Goal: Task Accomplishment & Management: Manage account settings

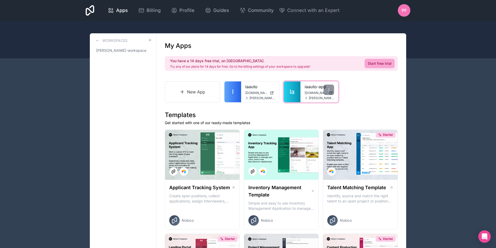
click at [302, 93] on div "iaauto-app [DOMAIN_NAME] [PERSON_NAME][EMAIL_ADDRESS][DOMAIN_NAME]" at bounding box center [319, 91] width 38 height 21
click at [326, 90] on div at bounding box center [329, 90] width 10 height 10
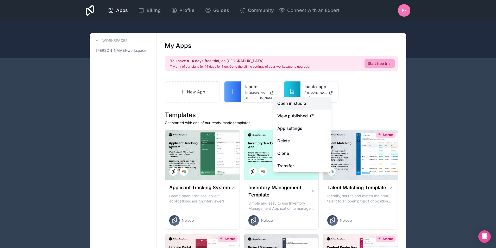
click at [306, 103] on link "Open in studio" at bounding box center [302, 103] width 58 height 12
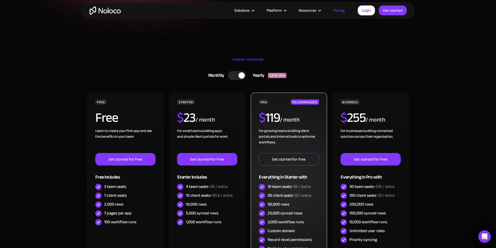
scroll to position [78, 0]
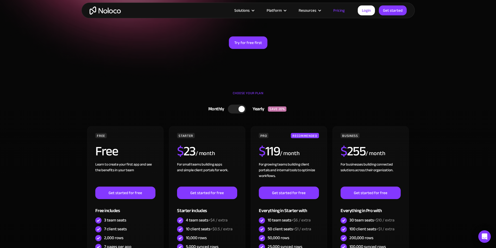
click at [238, 107] on div at bounding box center [237, 109] width 18 height 9
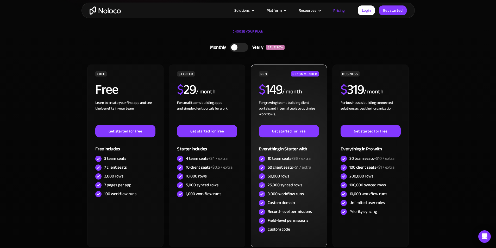
scroll to position [182, 0]
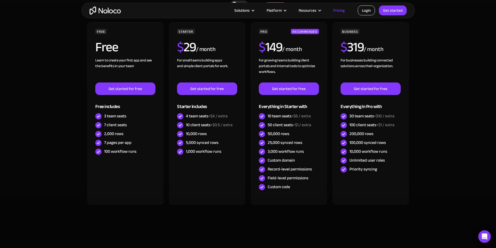
click at [370, 12] on link "Login" at bounding box center [366, 10] width 17 height 10
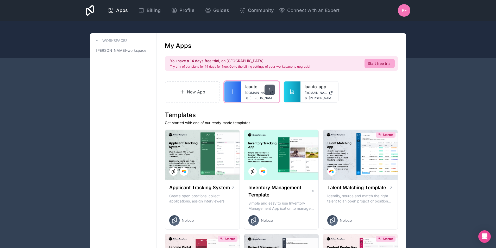
click at [271, 91] on icon at bounding box center [270, 90] width 4 height 4
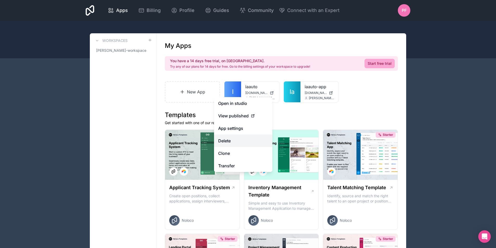
click at [236, 138] on button "Delete" at bounding box center [243, 141] width 58 height 12
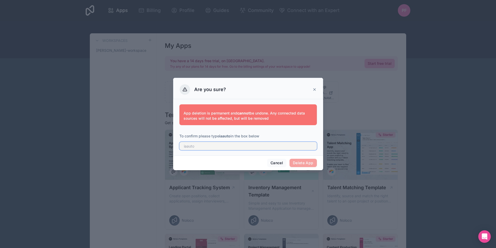
click at [252, 149] on input "text" at bounding box center [247, 146] width 137 height 8
type input "iaauto"
click at [303, 164] on button "Delete App" at bounding box center [302, 163] width 27 height 8
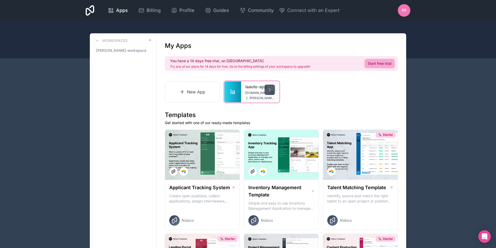
click at [271, 92] on div at bounding box center [269, 90] width 10 height 10
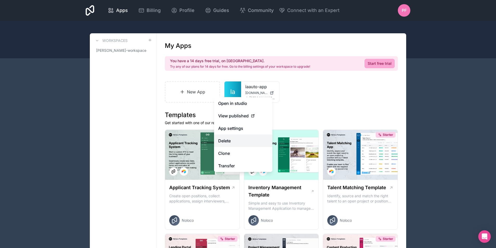
click at [231, 139] on button "Delete" at bounding box center [243, 141] width 58 height 12
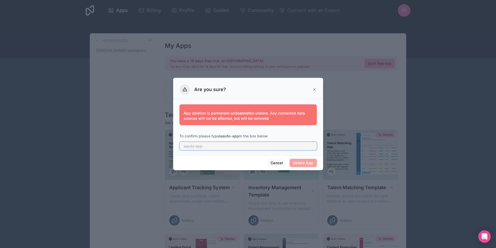
click at [245, 147] on input "text" at bounding box center [247, 146] width 137 height 8
type input "iaauto-app"
click at [311, 163] on button "Delete App" at bounding box center [302, 163] width 27 height 8
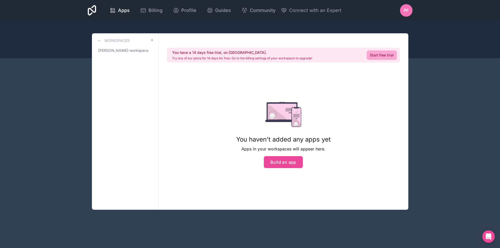
click at [460, 115] on div "Apps Billing Profile Guides Community Connect with an Expert PF Billing Profile…" at bounding box center [250, 124] width 500 height 248
click at [72, 86] on div "Apps Billing Profile Guides Community Connect with an Expert PF Billing Profile…" at bounding box center [250, 124] width 500 height 248
click at [275, 159] on button "Build an app" at bounding box center [283, 162] width 39 height 12
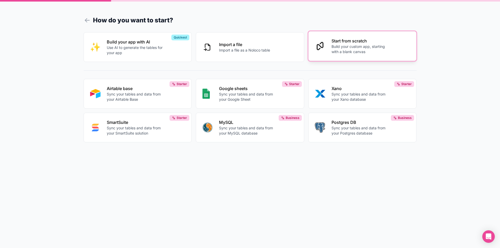
click at [339, 56] on button "Start from scratch Build your custom app, starting with a blank canvas" at bounding box center [362, 46] width 108 height 30
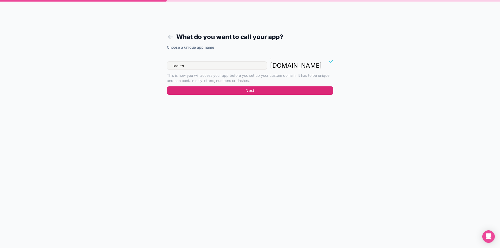
click at [273, 86] on button "Next" at bounding box center [250, 90] width 166 height 8
